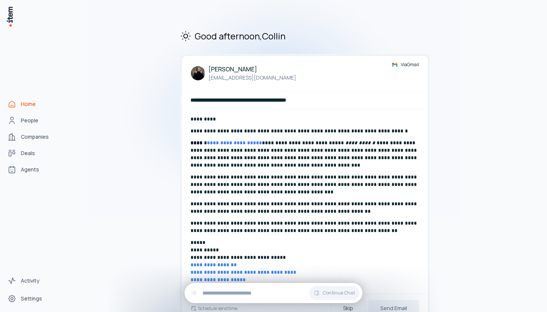
click at [25, 106] on span "Home" at bounding box center [28, 104] width 15 height 7
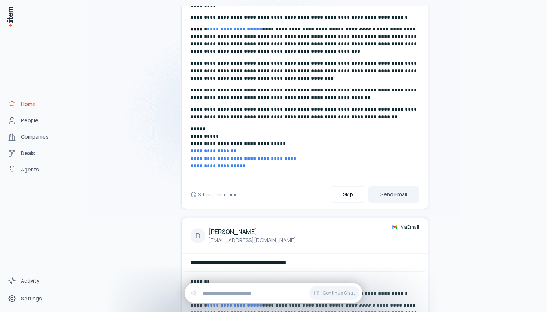
scroll to position [190, 0]
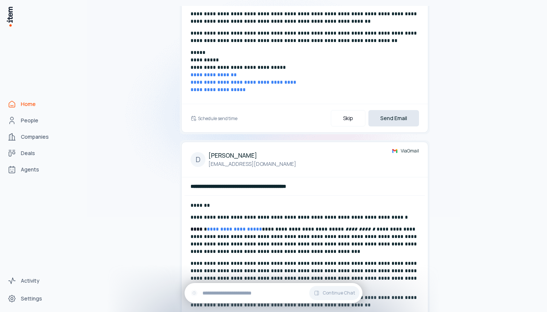
click at [392, 120] on button "Send Email" at bounding box center [394, 118] width 51 height 16
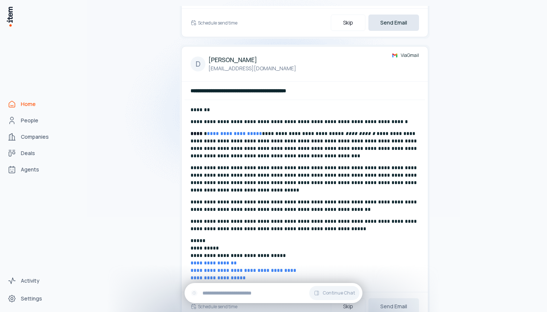
scroll to position [403, 0]
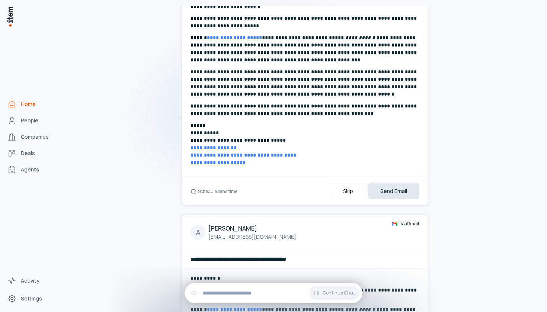
click at [393, 192] on button "Send Email" at bounding box center [394, 191] width 51 height 16
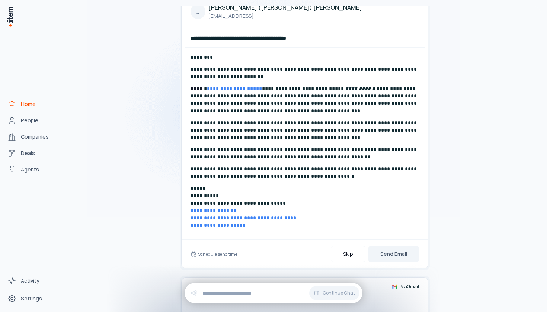
scroll to position [648, 0]
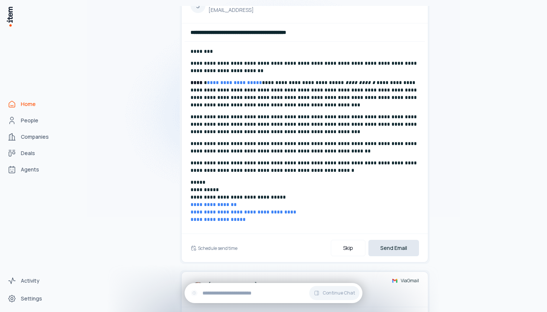
click at [398, 250] on button "Send Email" at bounding box center [394, 248] width 51 height 16
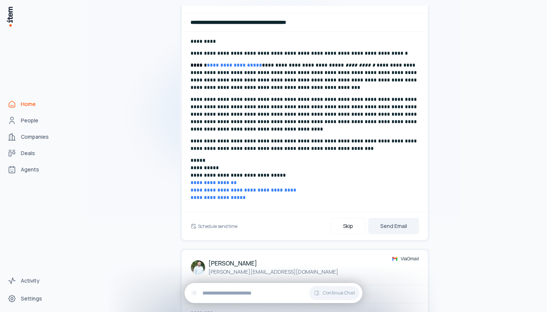
scroll to position [740, 0]
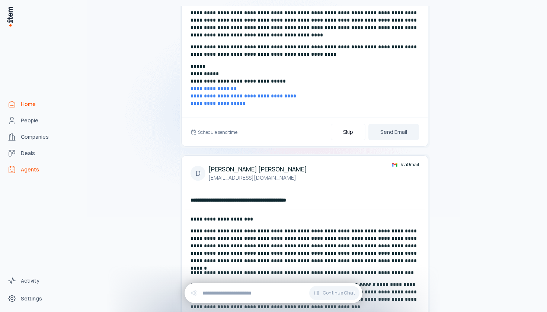
click at [36, 167] on span "Agents" at bounding box center [30, 169] width 18 height 7
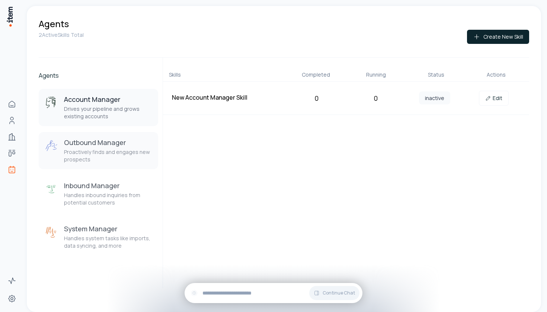
click at [126, 155] on p "Proactively finds and engages new prospects" at bounding box center [108, 156] width 88 height 15
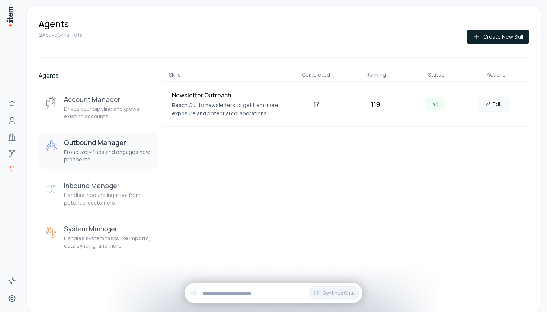
click at [496, 101] on link "Edit" at bounding box center [494, 104] width 30 height 15
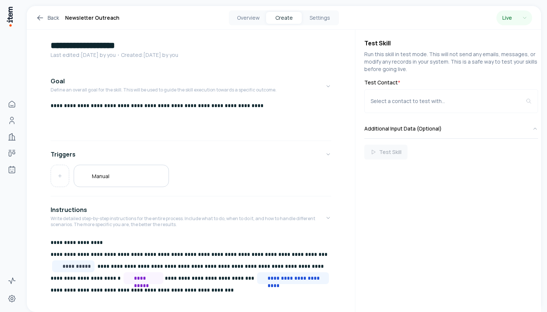
scroll to position [14, 0]
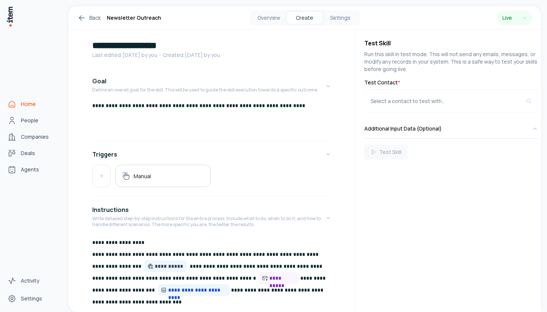
click at [23, 105] on span "Home" at bounding box center [28, 104] width 15 height 7
